Goal: Find specific page/section: Find specific page/section

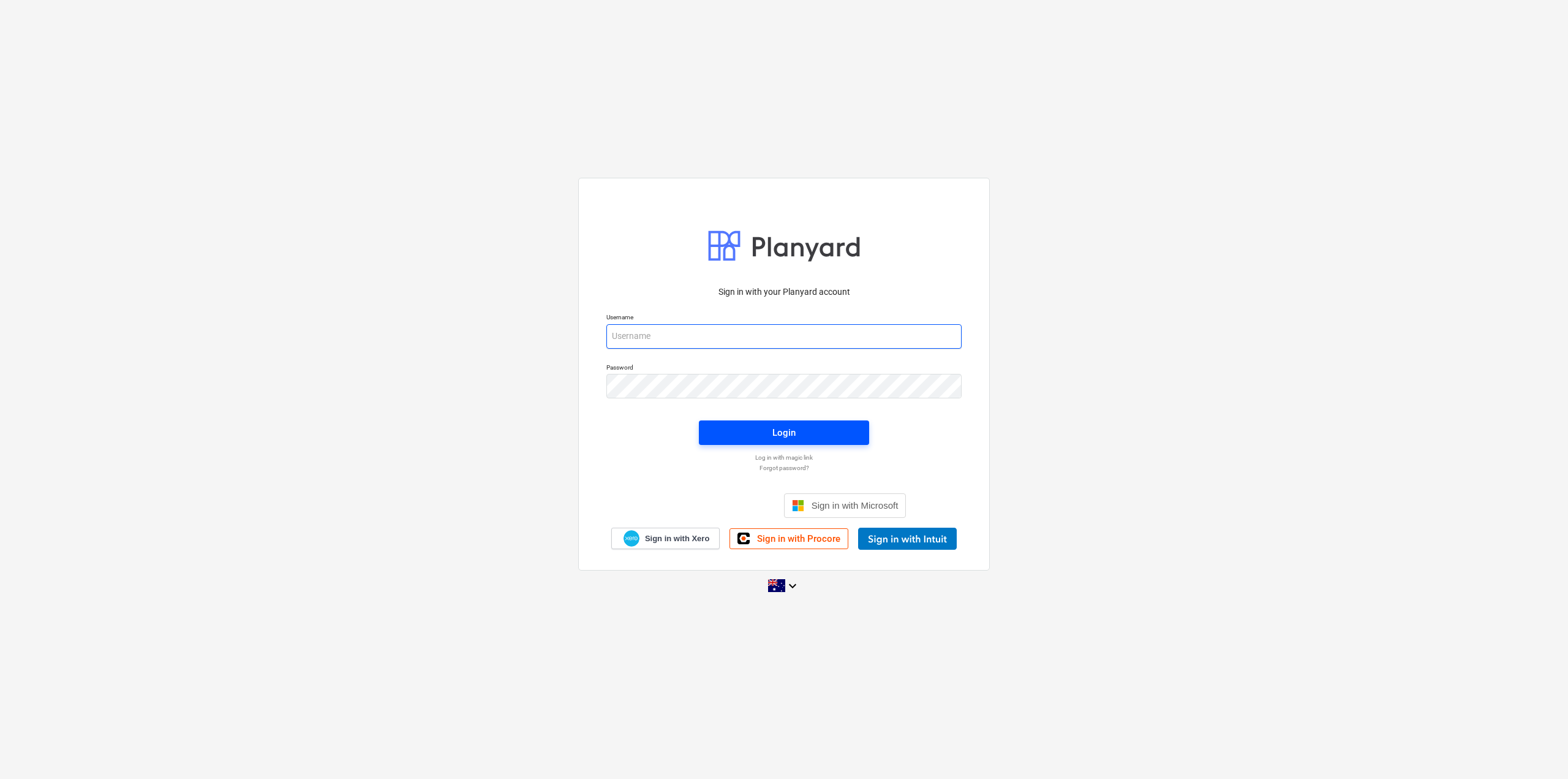
type input "[PERSON_NAME][EMAIL_ADDRESS][DOMAIN_NAME]"
click at [811, 437] on span "Login" at bounding box center [783, 432] width 141 height 16
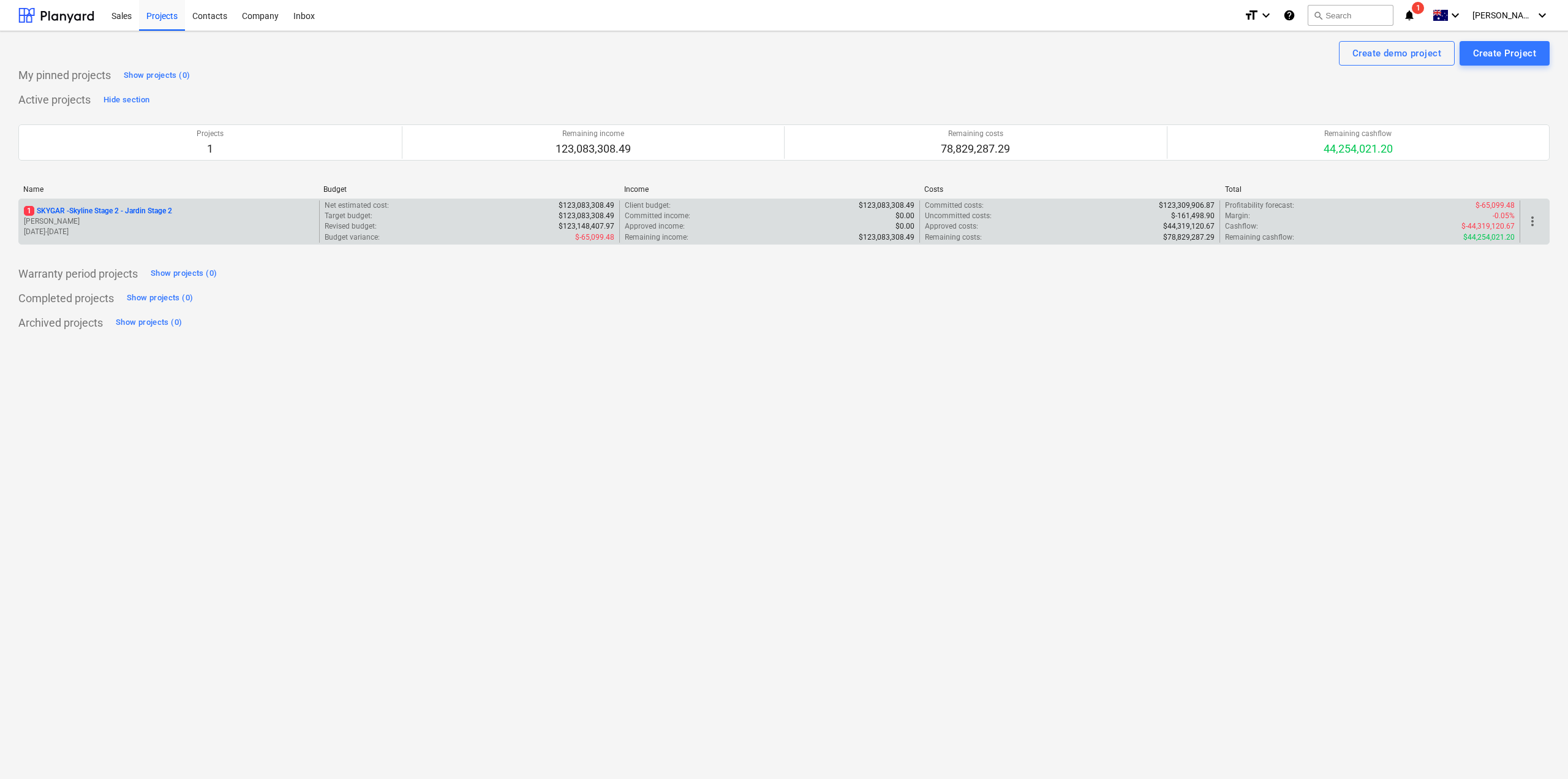
click at [95, 209] on p "1 SKYGAR - Skyline Stage 2 - Jardin Stage 2" at bounding box center [97, 211] width 148 height 10
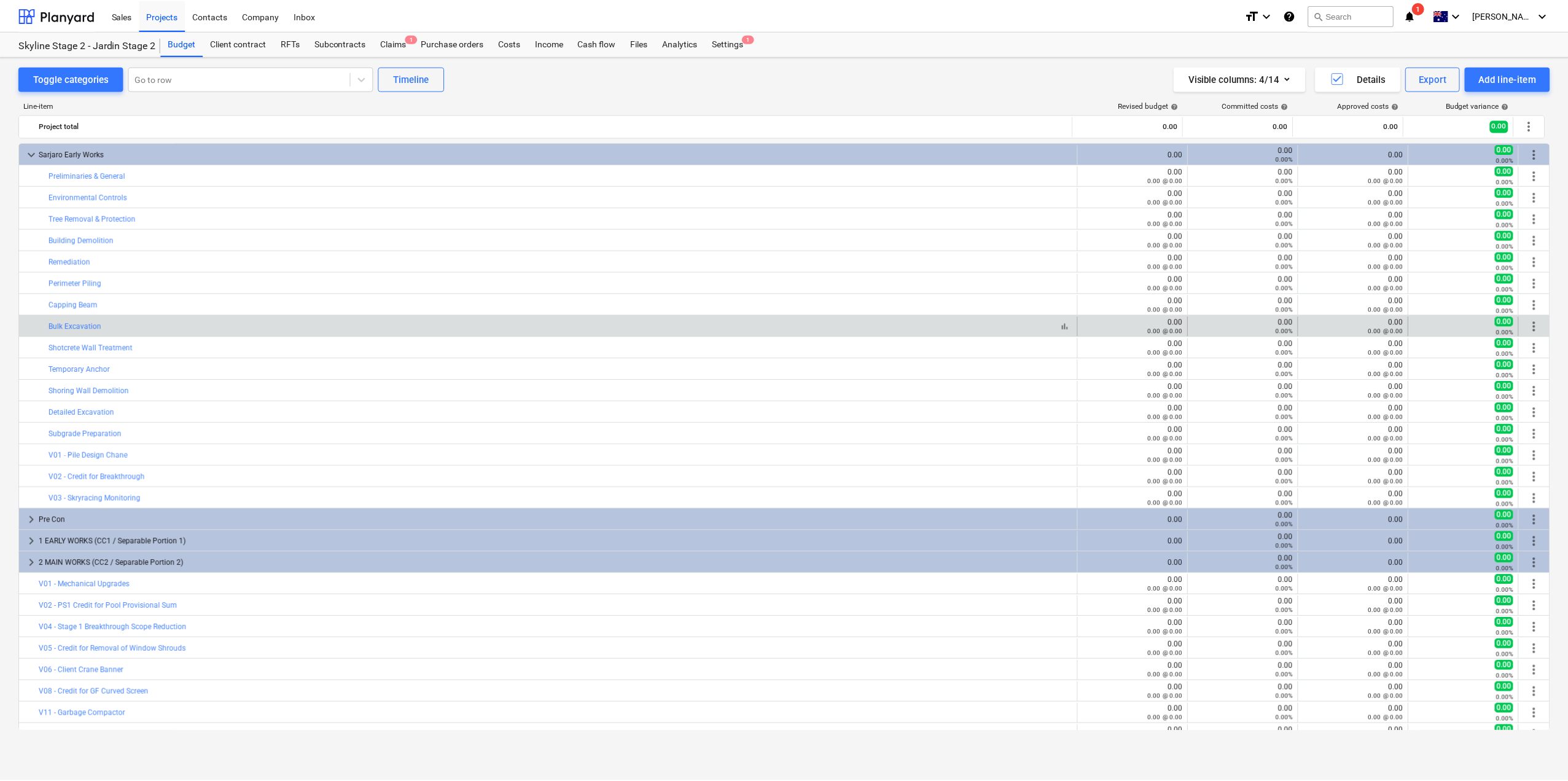
scroll to position [36, 0]
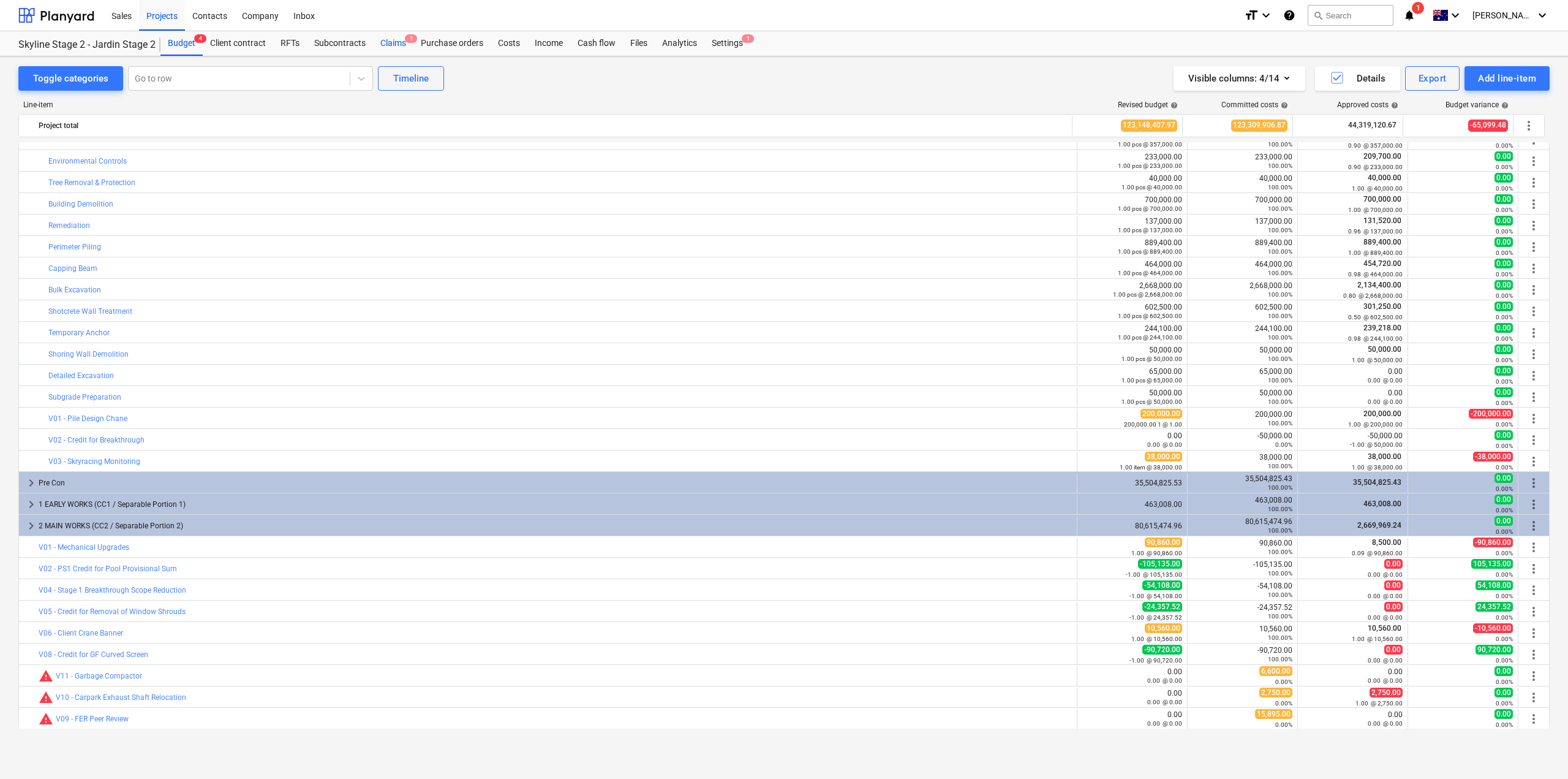
click at [394, 47] on div "Claims 1" at bounding box center [393, 43] width 40 height 25
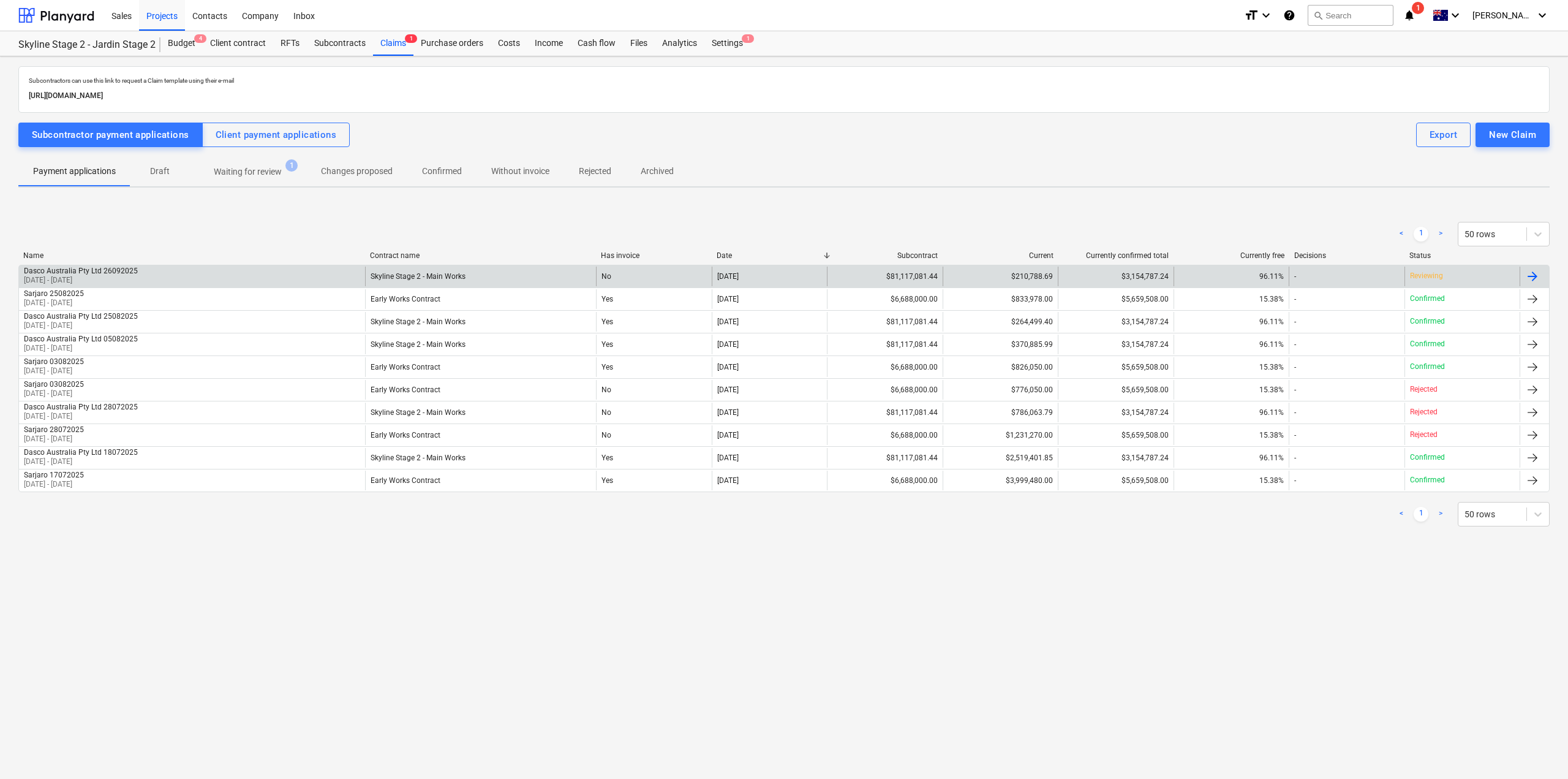
click at [1164, 278] on div "$3,154,787.24" at bounding box center [1115, 276] width 115 height 19
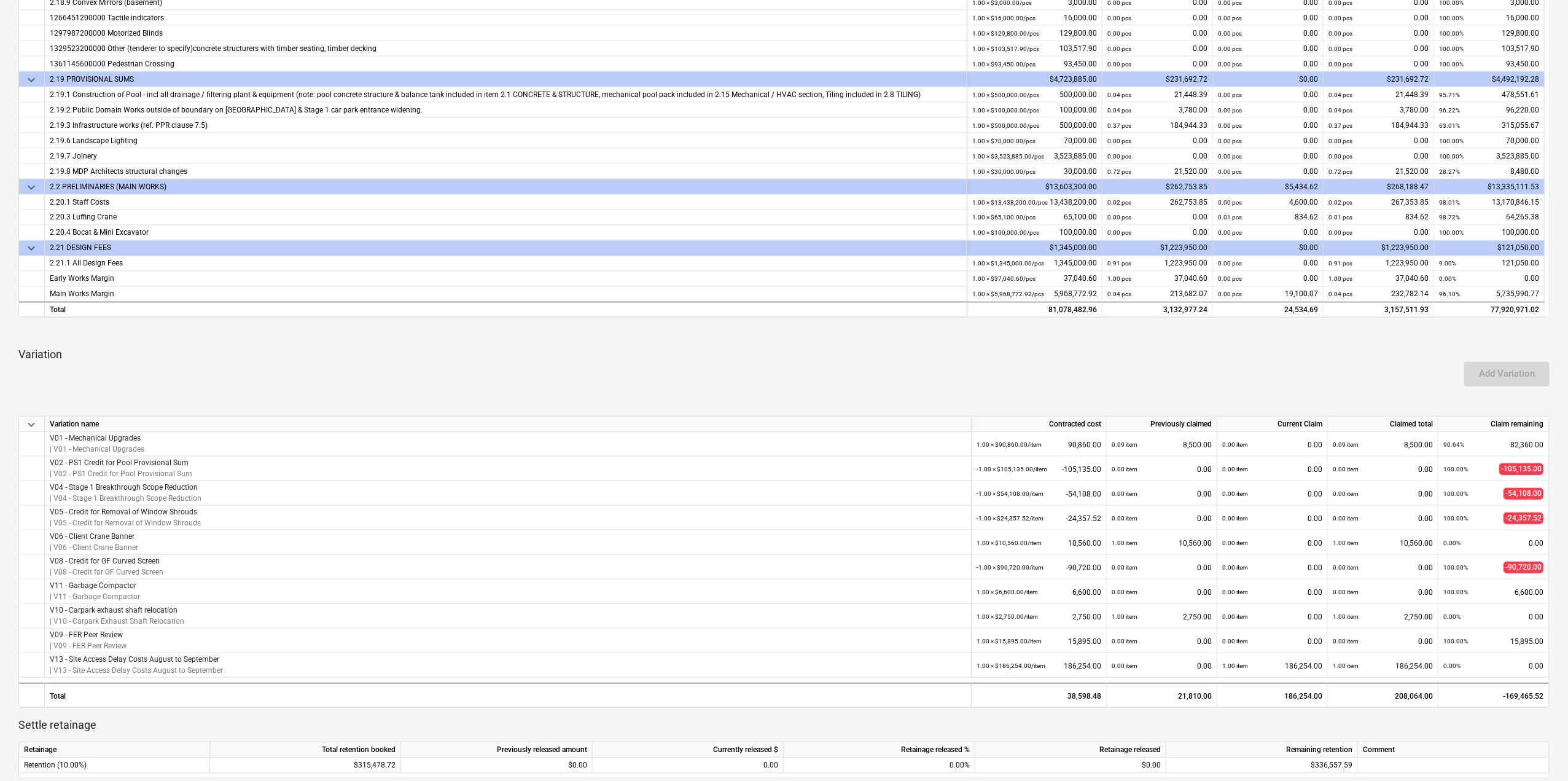
scroll to position [465, 0]
